Goal: Complete application form

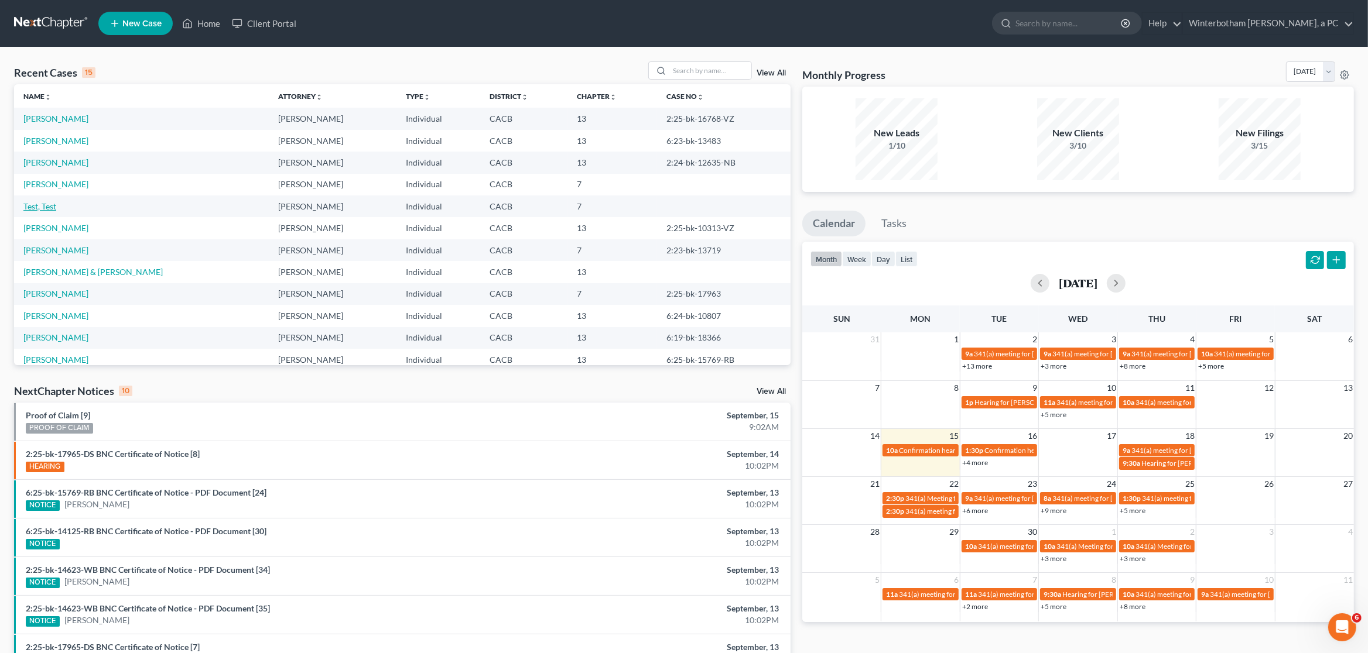
click at [43, 207] on link "Test, Test" at bounding box center [39, 206] width 33 height 10
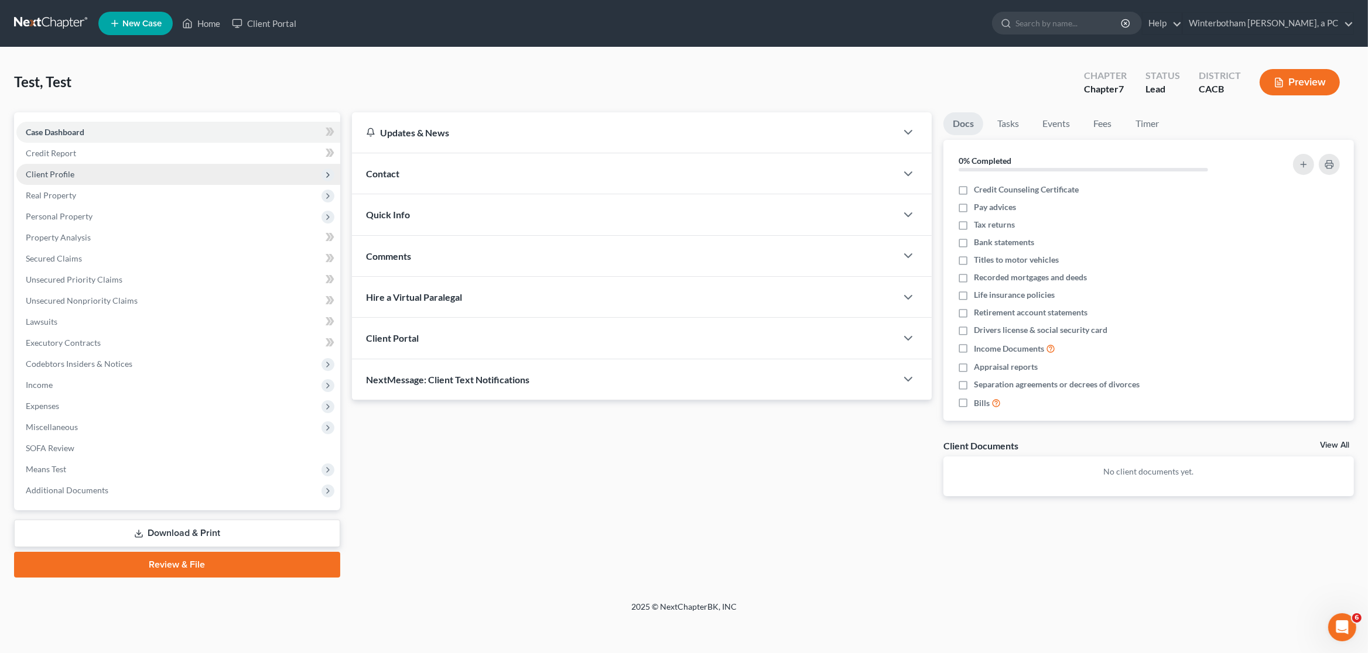
click at [46, 173] on span "Client Profile" at bounding box center [50, 174] width 49 height 10
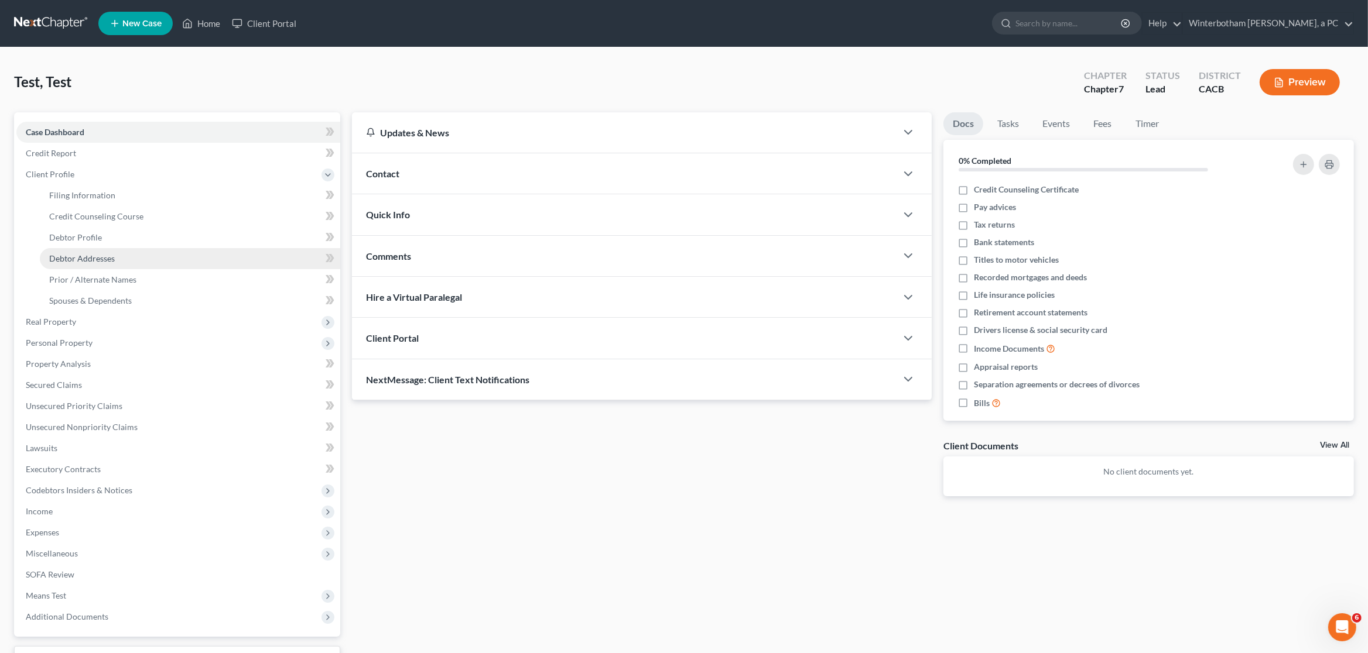
click at [67, 255] on span "Debtor Addresses" at bounding box center [82, 259] width 66 height 10
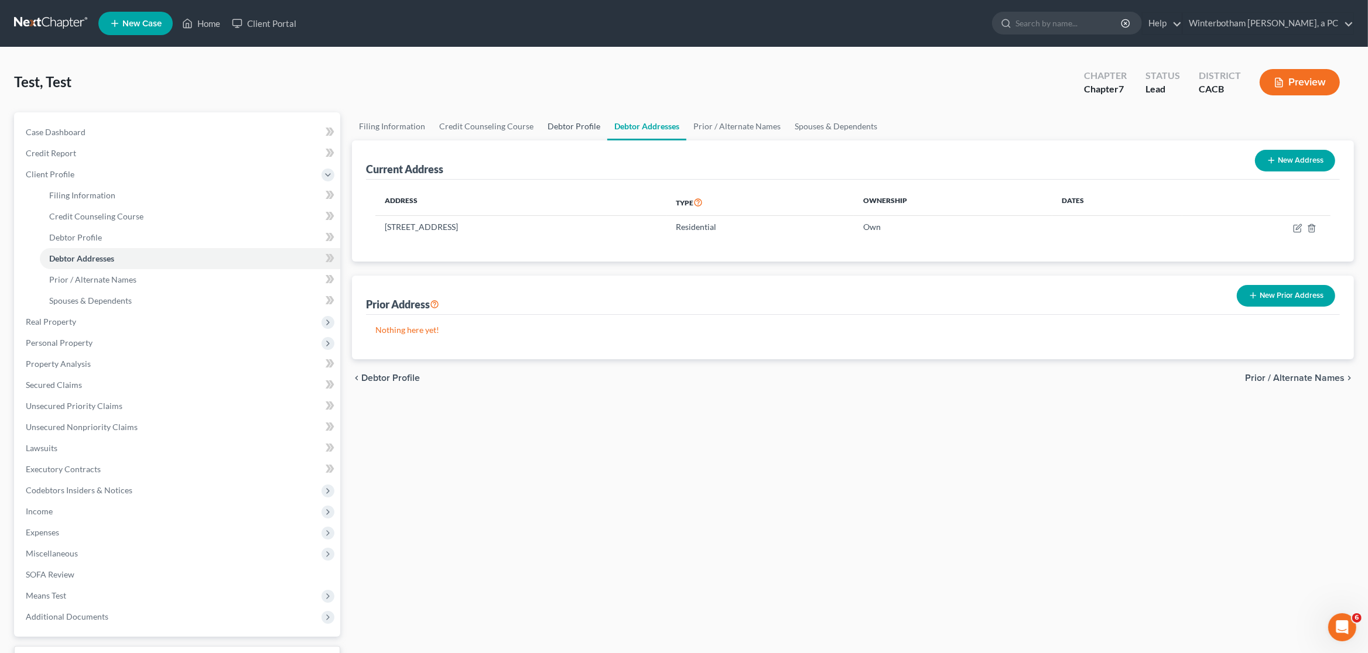
click at [574, 128] on link "Debtor Profile" at bounding box center [573, 126] width 67 height 28
select select "1"
select select "4"
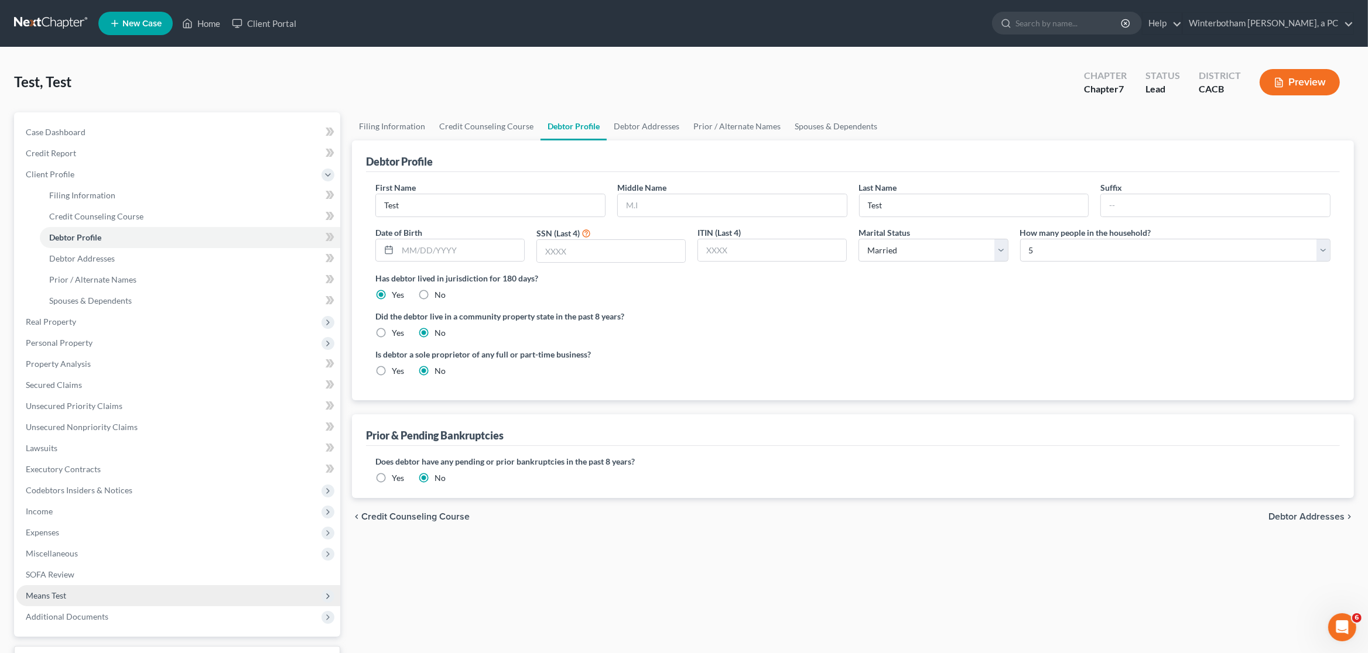
click at [58, 599] on span "Means Test" at bounding box center [46, 596] width 40 height 10
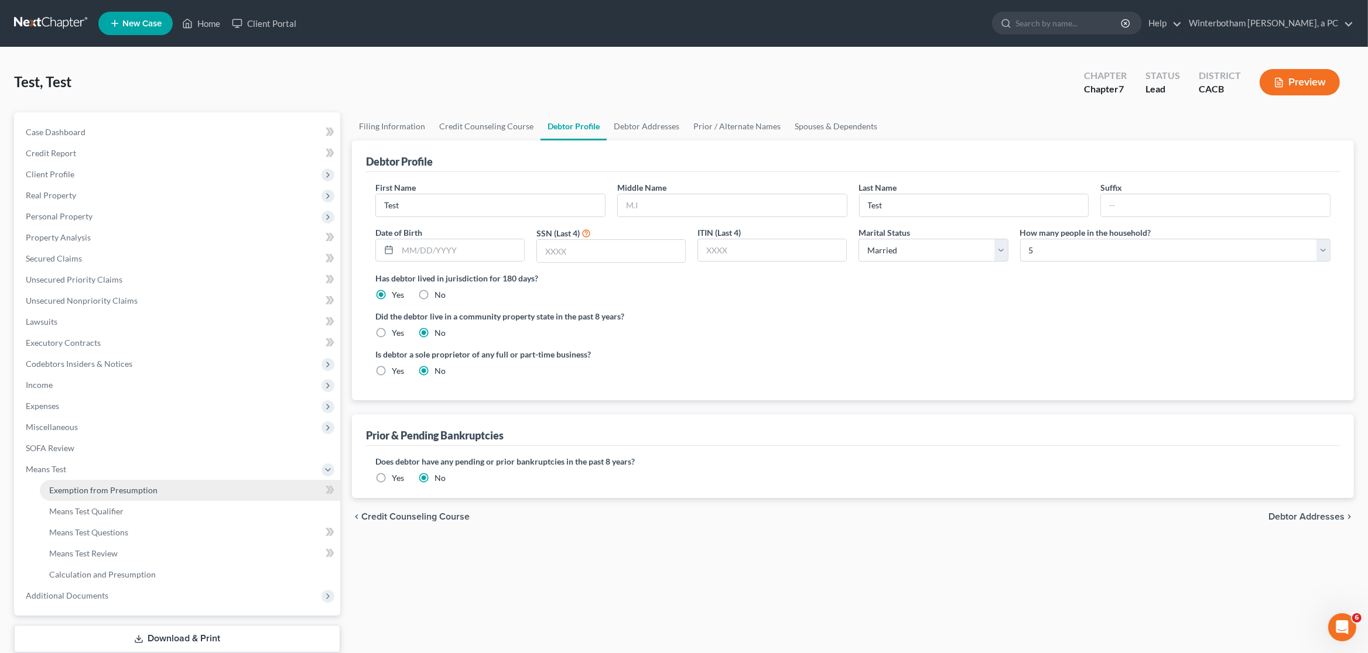
click at [102, 491] on span "Exemption from Presumption" at bounding box center [103, 490] width 108 height 10
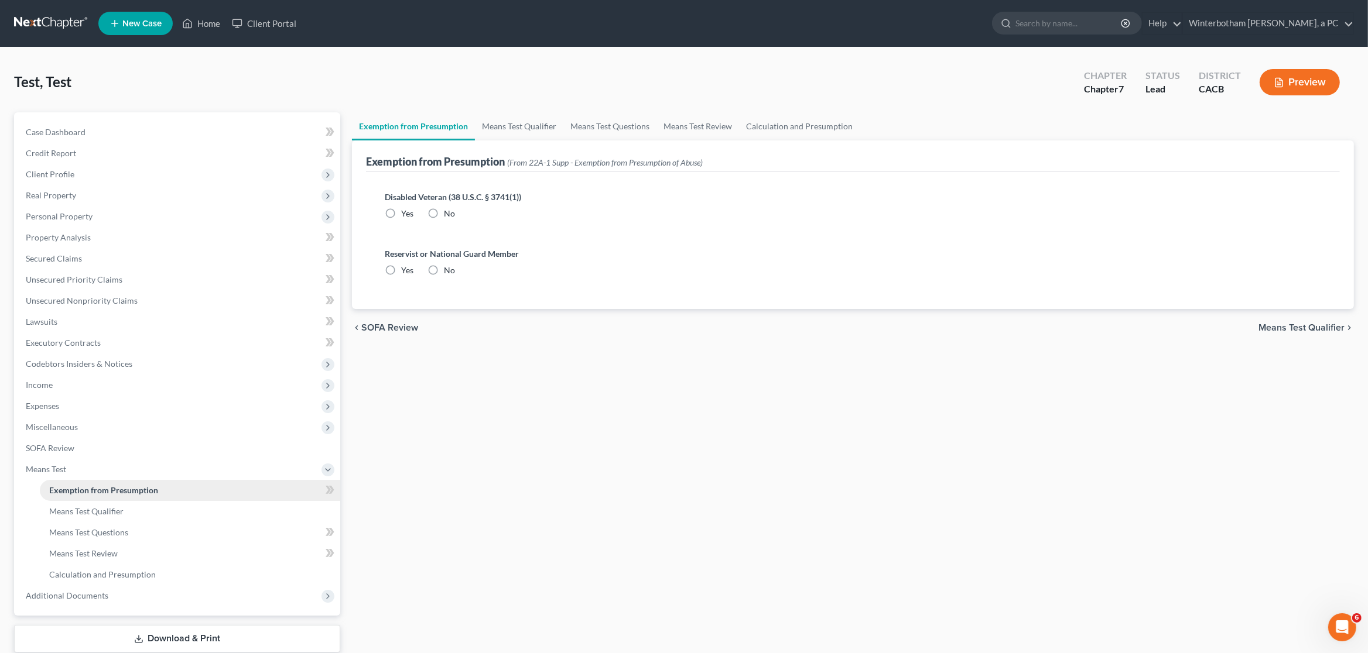
radio input "true"
click at [509, 129] on link "Means Test Qualifier" at bounding box center [519, 126] width 88 height 28
